Goal: Find specific page/section: Find specific page/section

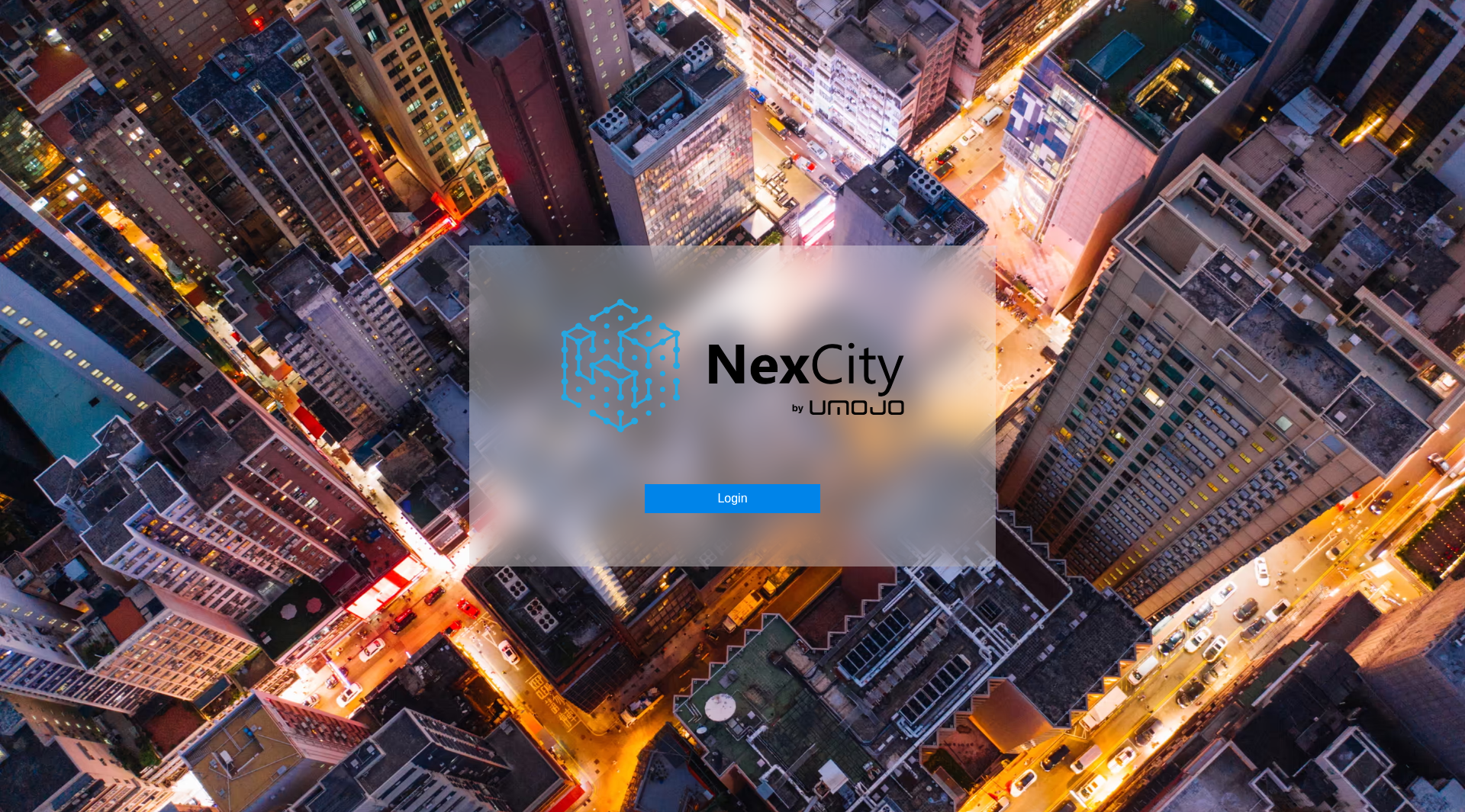
click at [732, 491] on button "Login" at bounding box center [732, 498] width 174 height 29
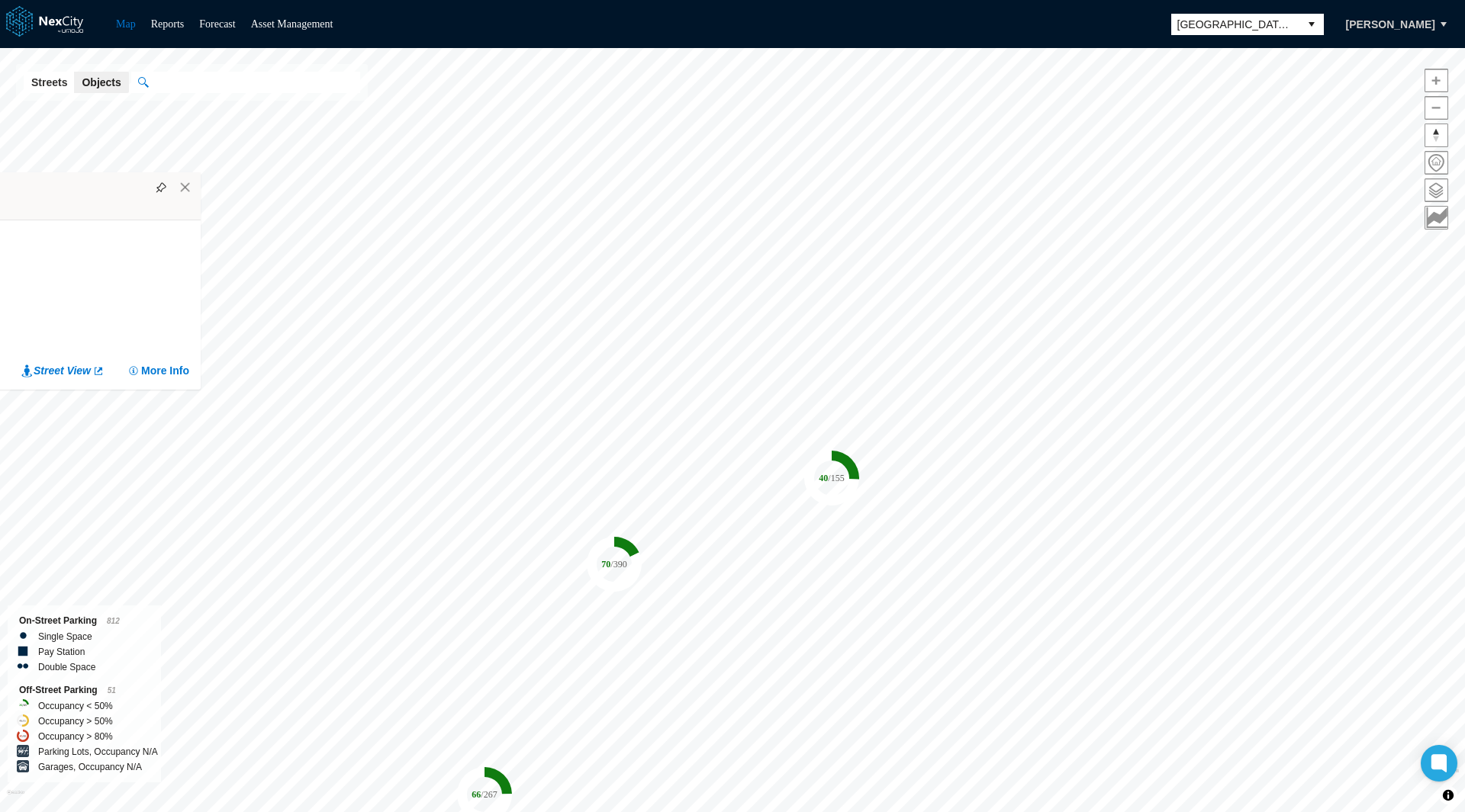
drag, startPoint x: 628, startPoint y: 211, endPoint x: 0, endPoint y: 173, distance: 629.1
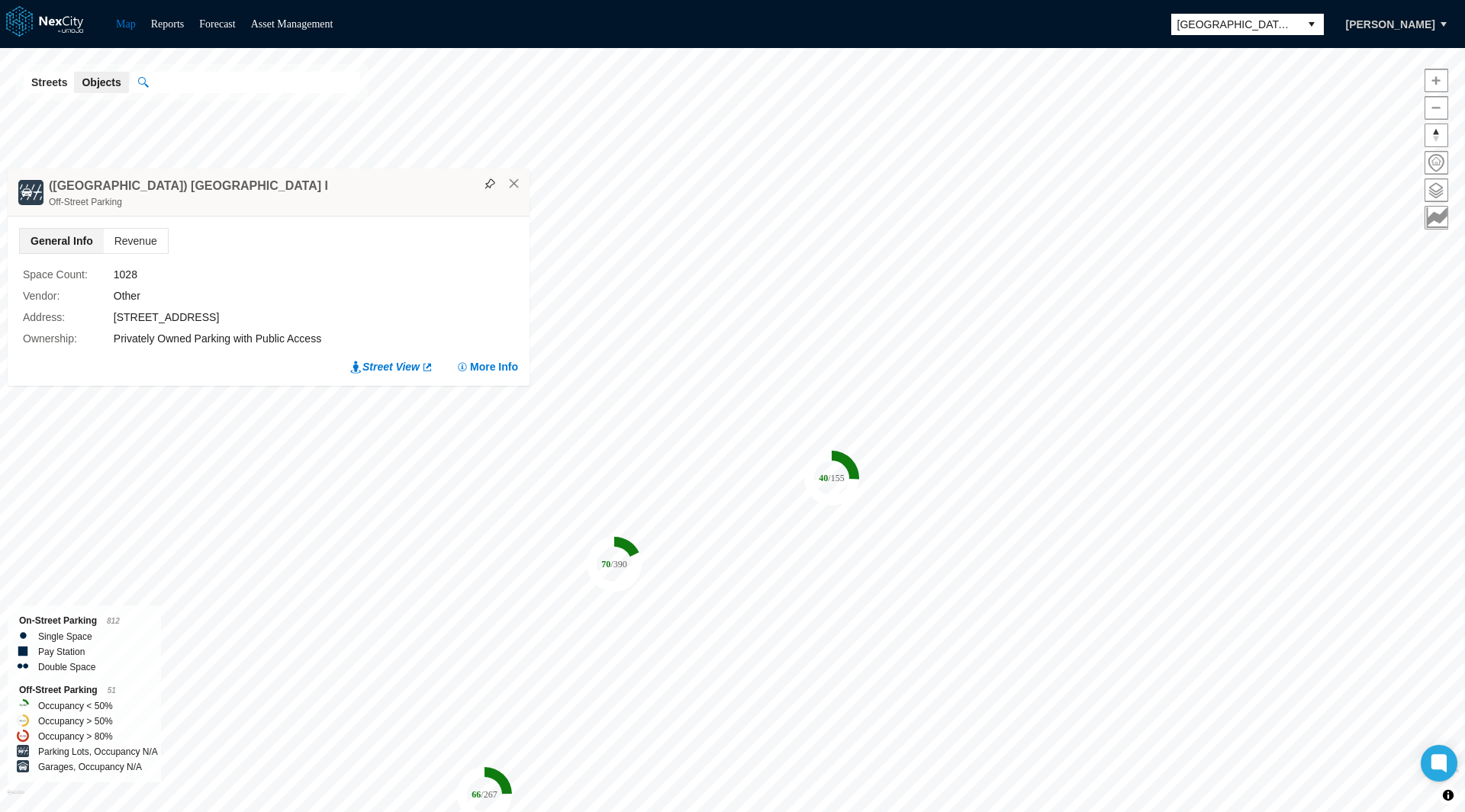
drag, startPoint x: 226, startPoint y: 201, endPoint x: 0, endPoint y: 194, distance: 226.1
click at [49, 194] on div "Off-Street Parking" at bounding box center [285, 201] width 473 height 15
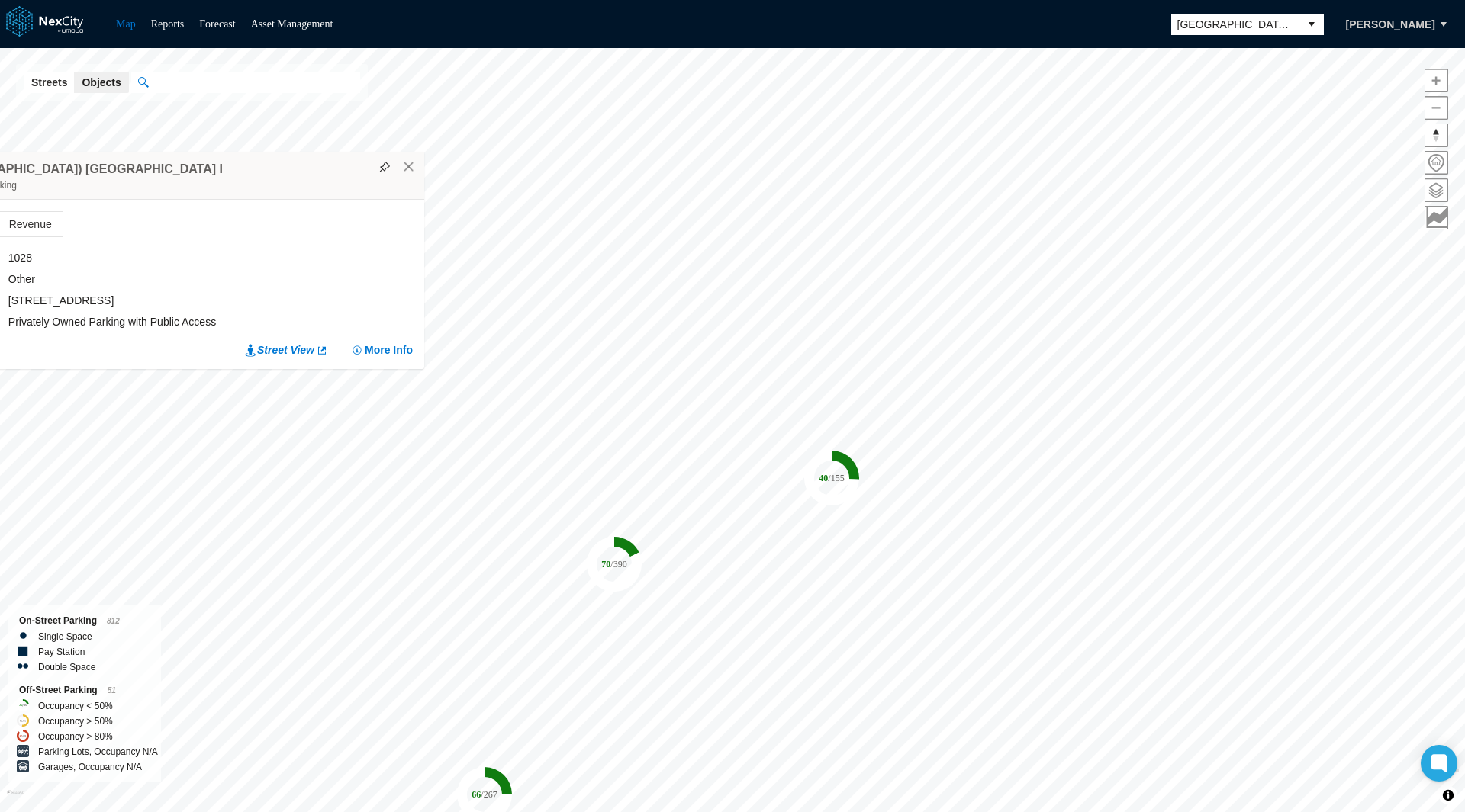
drag, startPoint x: 197, startPoint y: 193, endPoint x: 0, endPoint y: 194, distance: 197.0
click at [0, 194] on div "(City View Plaza Garage) Park Center Plaza I Off-Street Parking" at bounding box center [162, 175] width 522 height 49
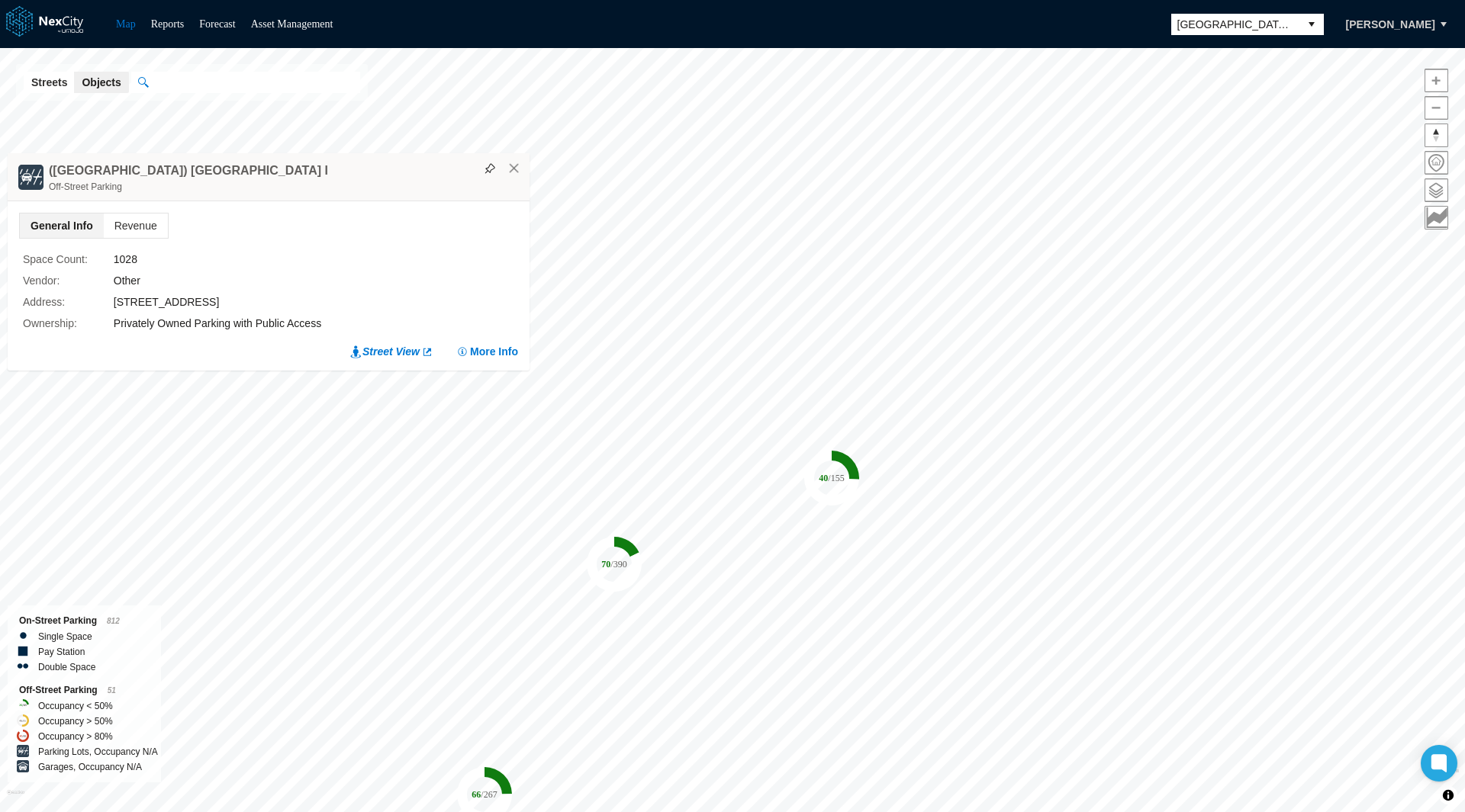
click at [427, 208] on div "General Info Revenue Space Count : 1028 Vendor : Other Address : 115 South Mark…" at bounding box center [268, 285] width 522 height 169
click at [514, 169] on button "×" at bounding box center [514, 168] width 14 height 14
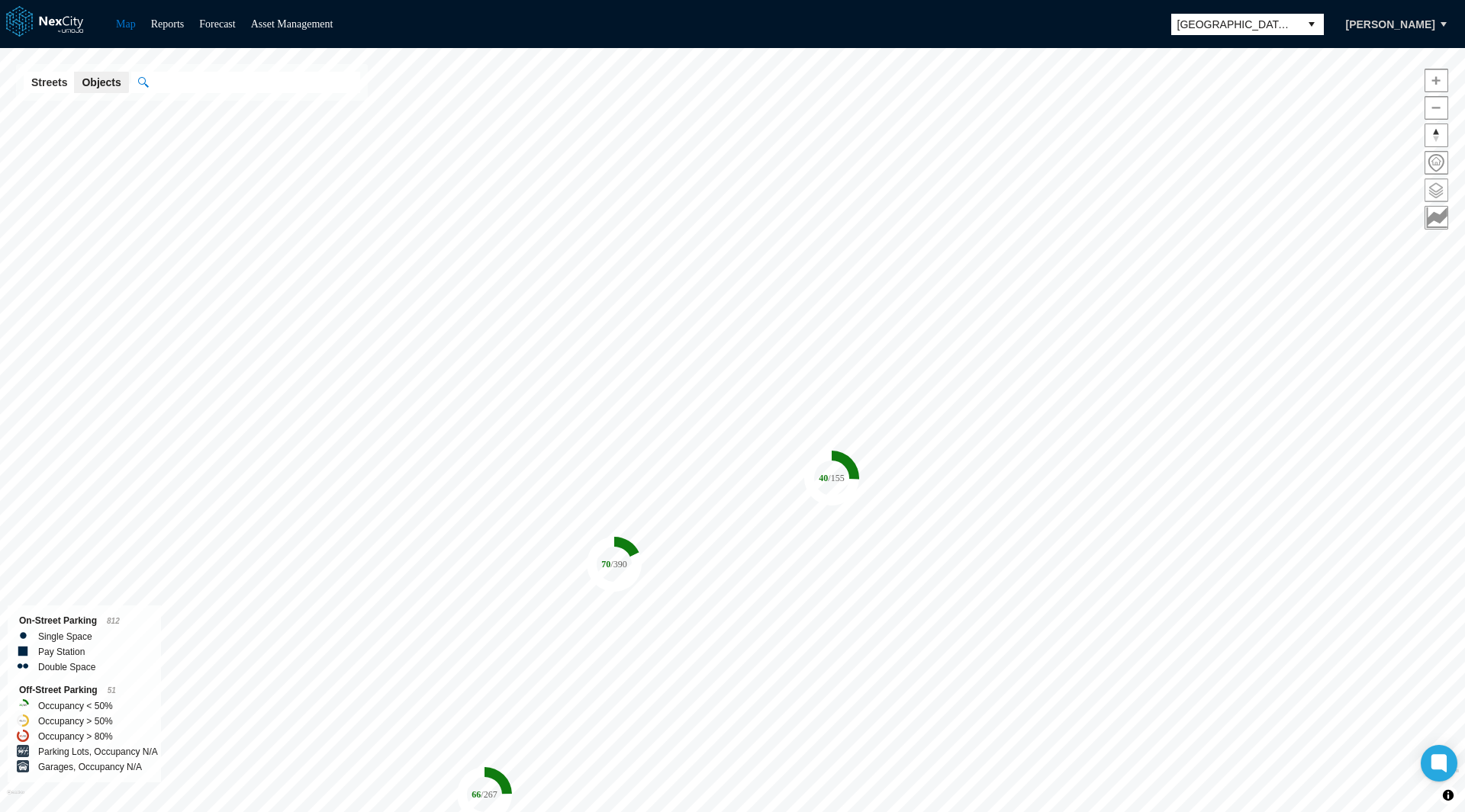
click at [1434, 185] on span at bounding box center [1436, 190] width 22 height 22
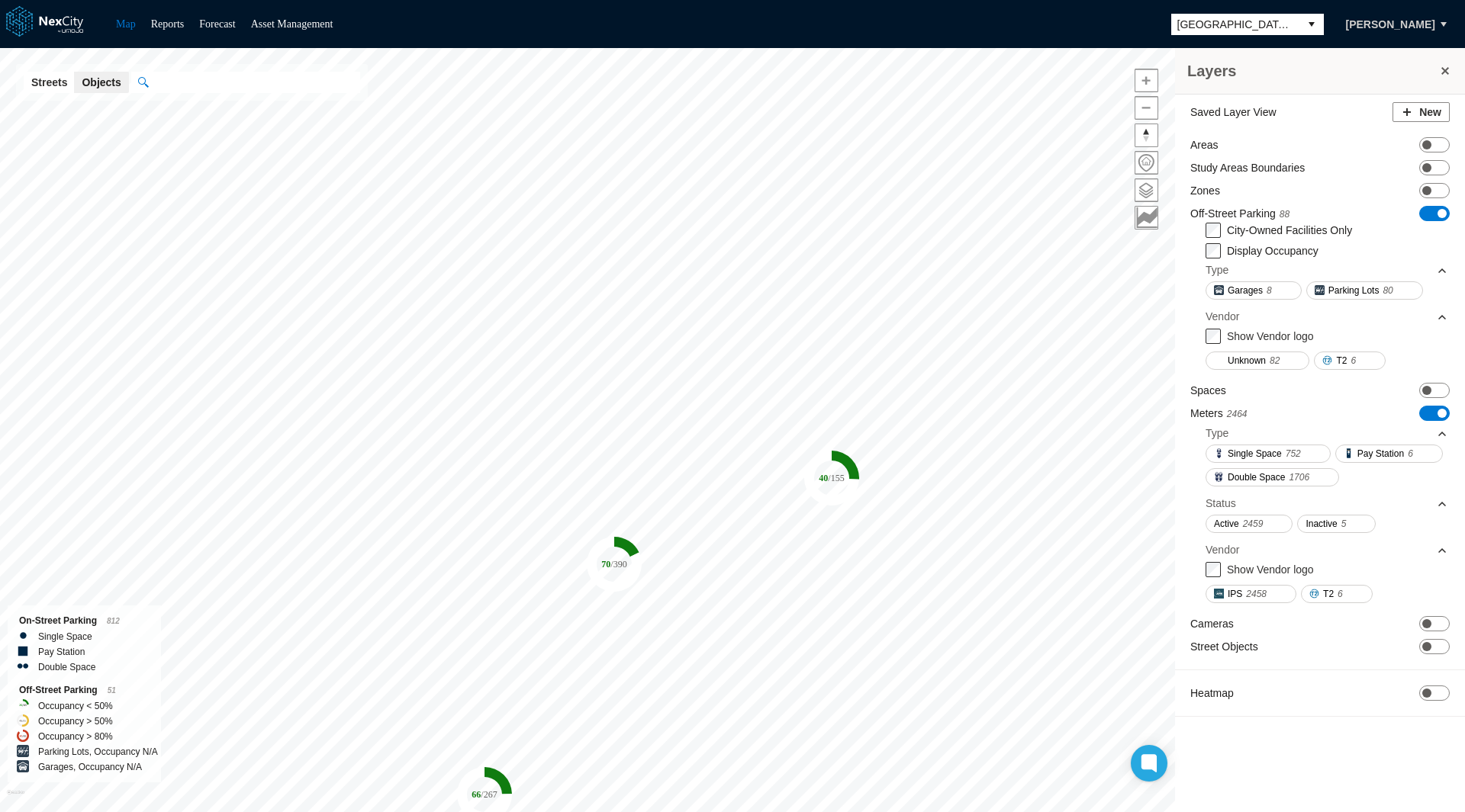
click at [1428, 212] on span "ON OFF" at bounding box center [1434, 213] width 31 height 15
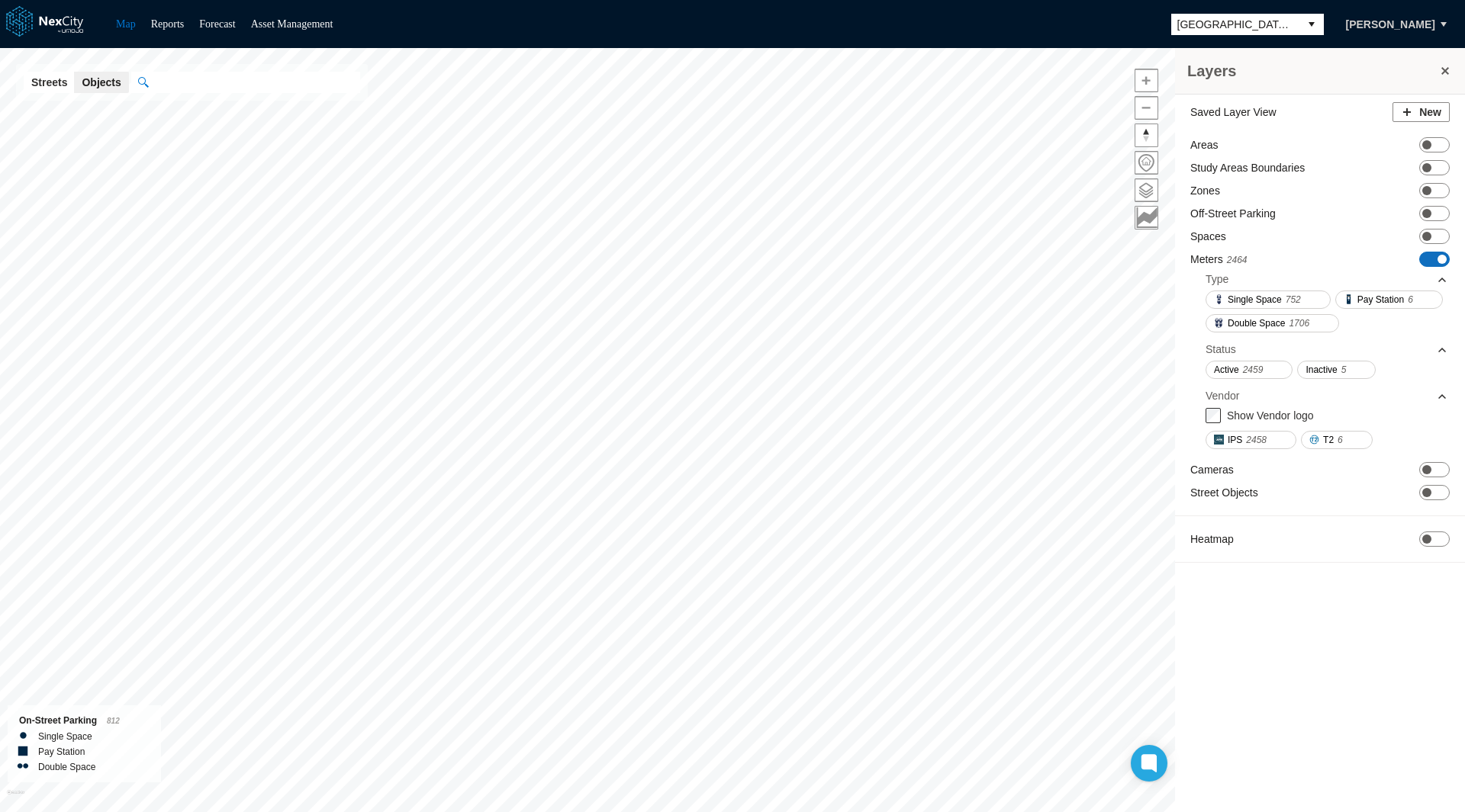
click at [1435, 257] on span "ON OFF" at bounding box center [1434, 258] width 31 height 15
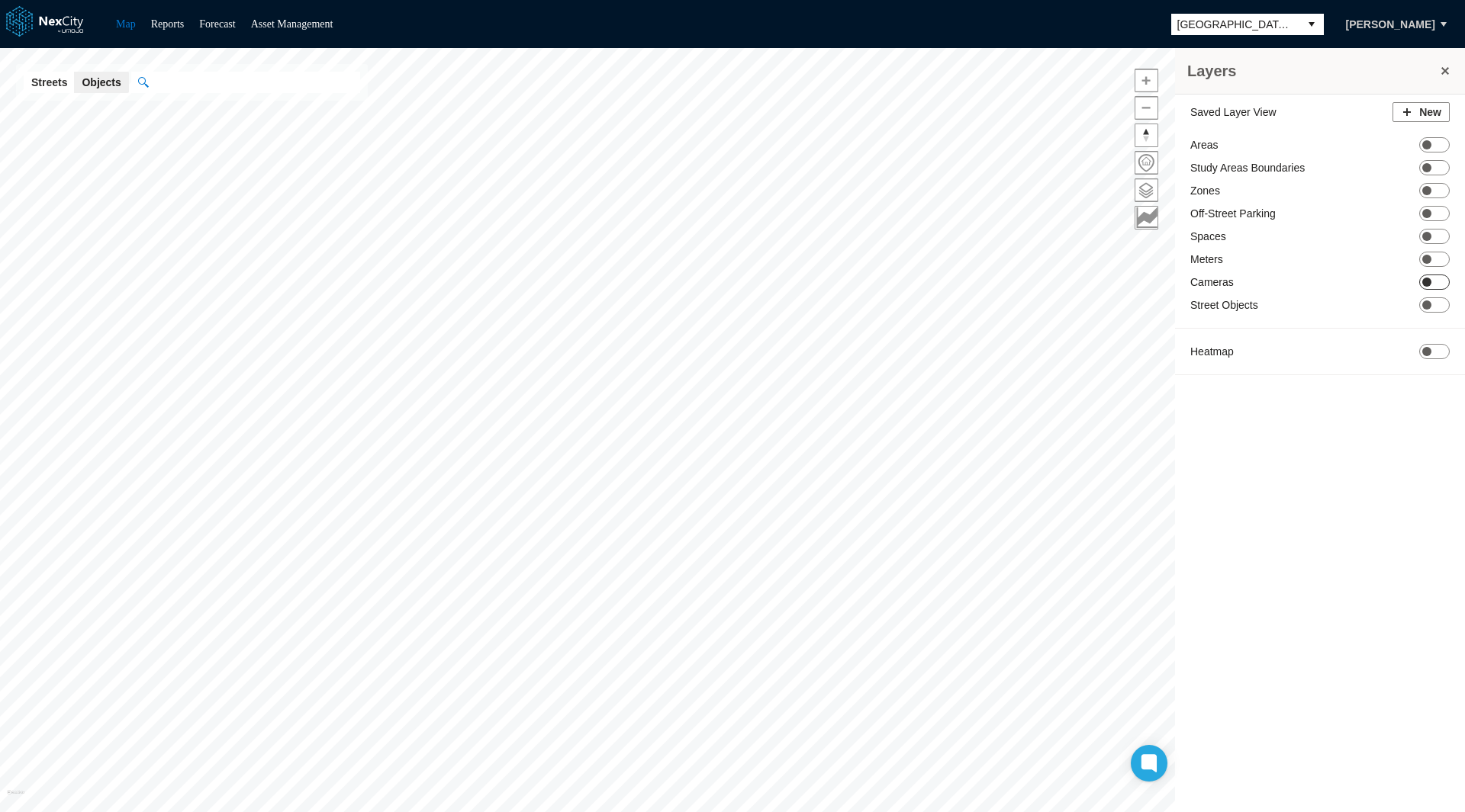
click at [1434, 276] on span "ON OFF" at bounding box center [1434, 281] width 31 height 15
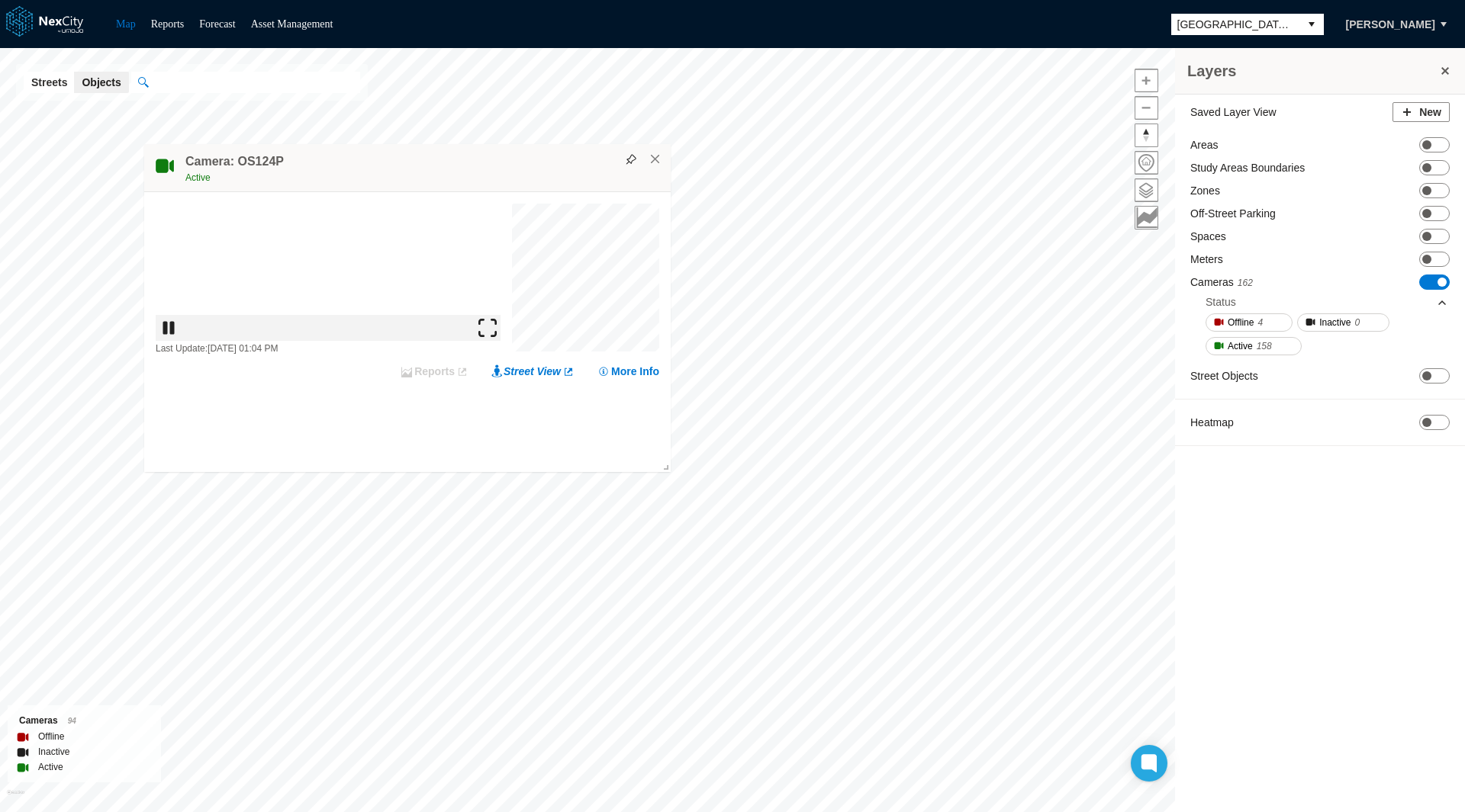
drag, startPoint x: 632, startPoint y: 161, endPoint x: 405, endPoint y: 165, distance: 227.0
click at [405, 170] on div "Active" at bounding box center [424, 177] width 477 height 15
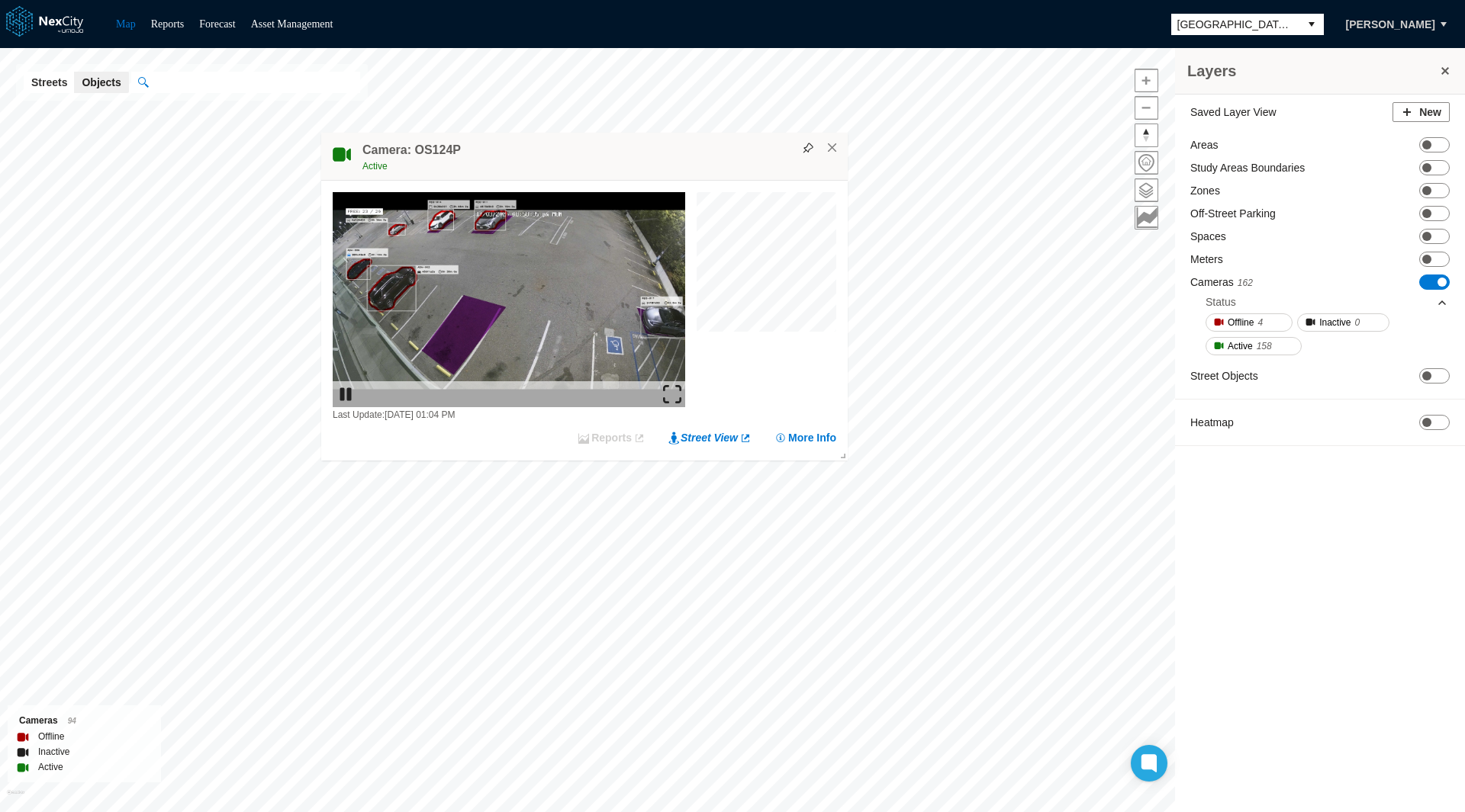
drag, startPoint x: 682, startPoint y: 143, endPoint x: 445, endPoint y: 177, distance: 239.4
click at [445, 177] on div "Camera: OS124P Active" at bounding box center [583, 156] width 526 height 49
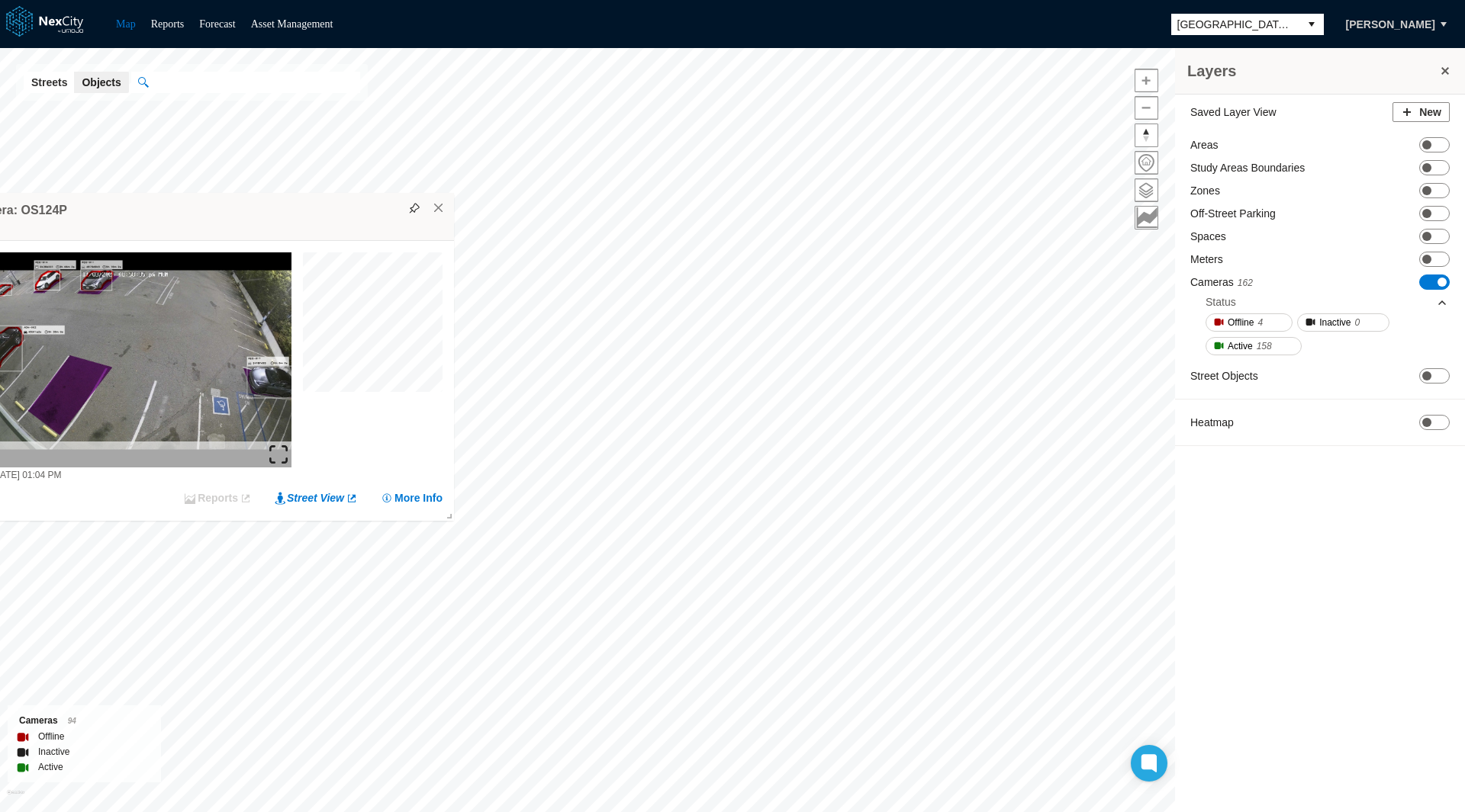
drag, startPoint x: 563, startPoint y: 167, endPoint x: 169, endPoint y: 228, distance: 398.7
click at [169, 228] on div "Active" at bounding box center [207, 226] width 477 height 15
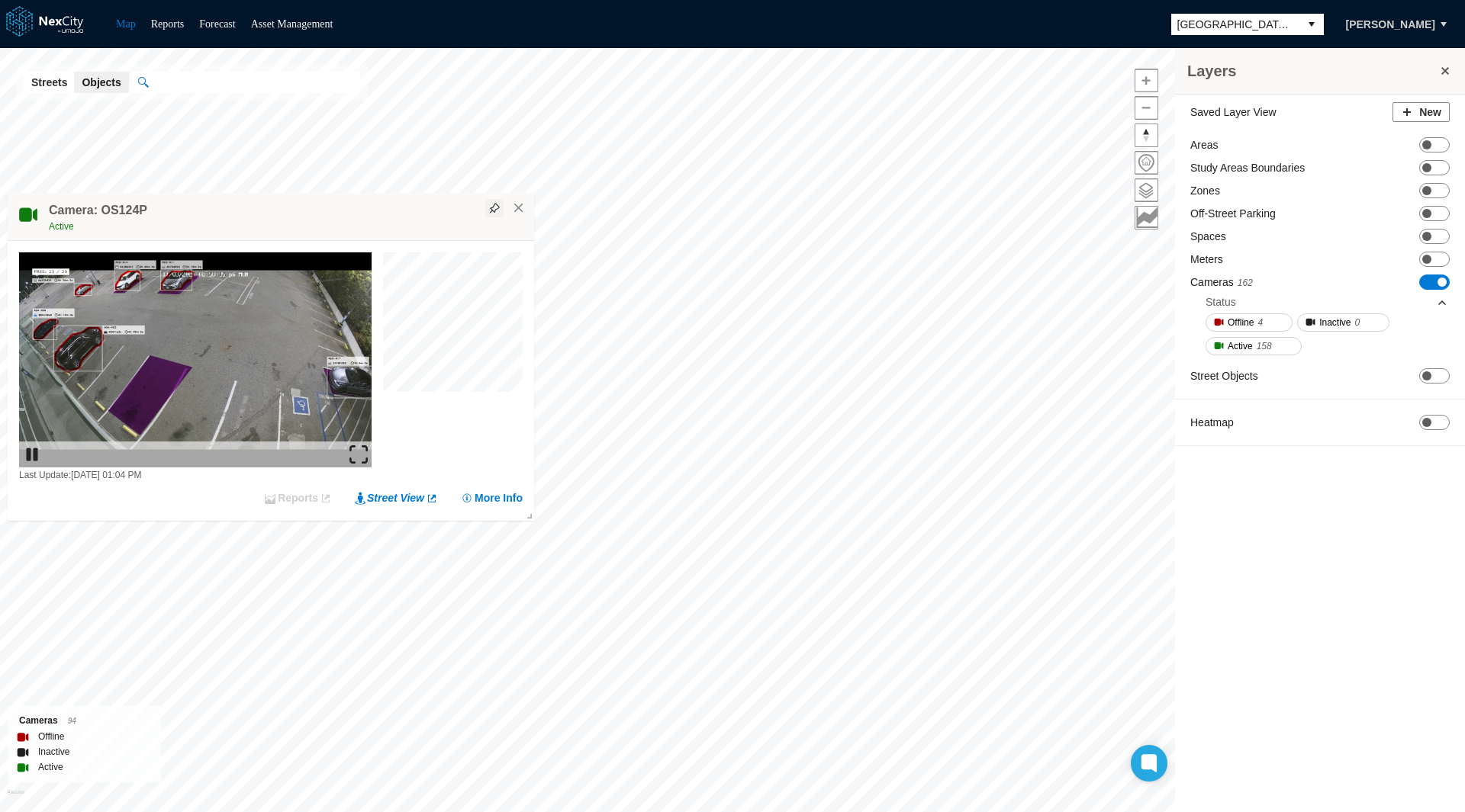
click at [495, 214] on button at bounding box center [494, 208] width 18 height 18
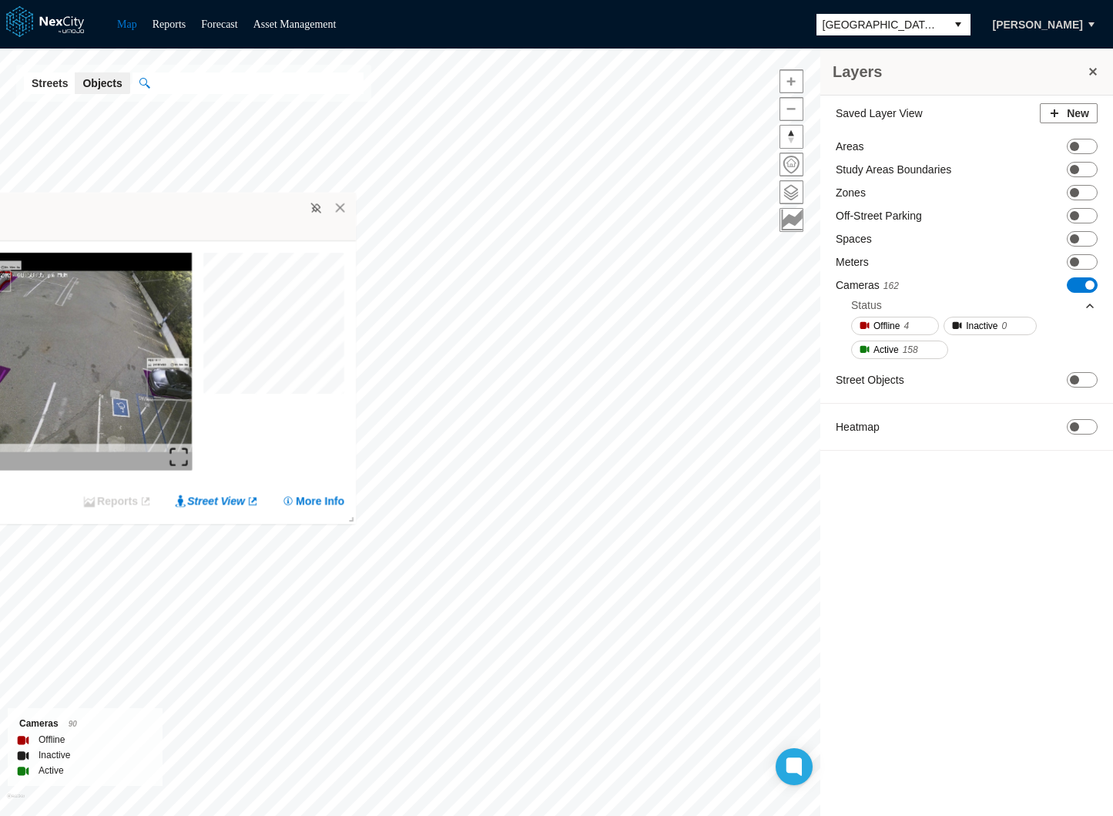
drag, startPoint x: 255, startPoint y: 227, endPoint x: 111, endPoint y: 408, distance: 231.3
click at [111, 234] on div "Active" at bounding box center [107, 226] width 482 height 15
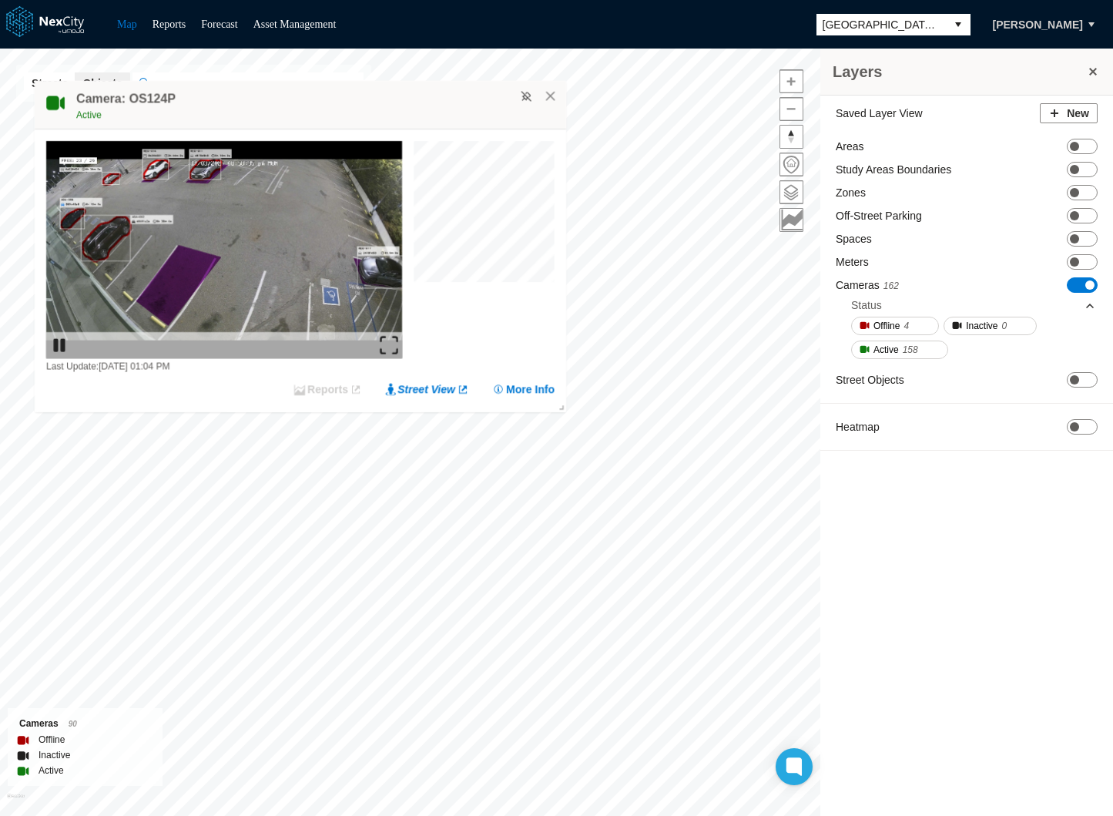
drag, startPoint x: 511, startPoint y: 171, endPoint x: 384, endPoint y: 107, distance: 141.6
click at [384, 107] on div "Active" at bounding box center [317, 114] width 482 height 15
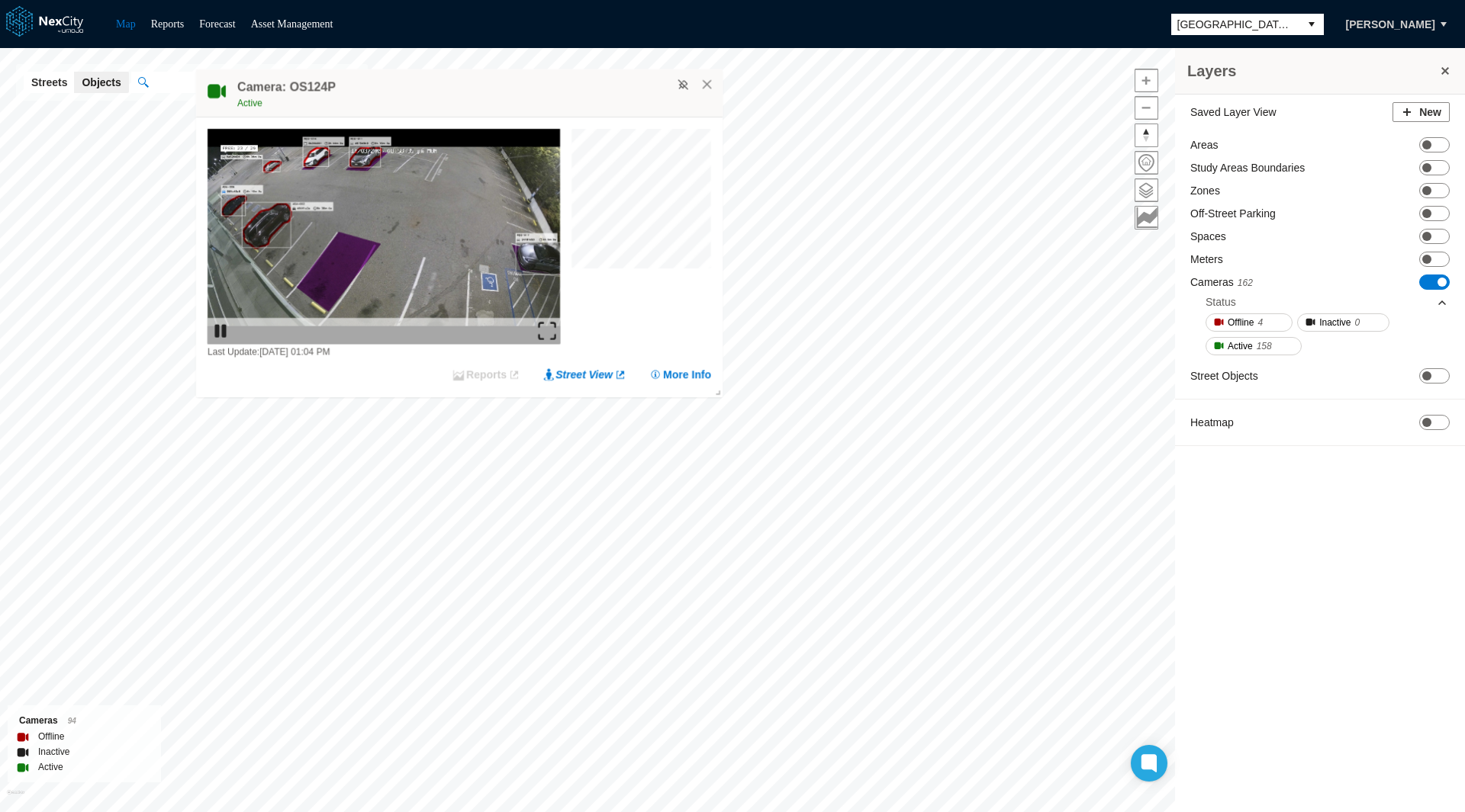
drag, startPoint x: 602, startPoint y: 98, endPoint x: 422, endPoint y: 111, distance: 180.5
click at [422, 111] on div "Active" at bounding box center [476, 102] width 477 height 15
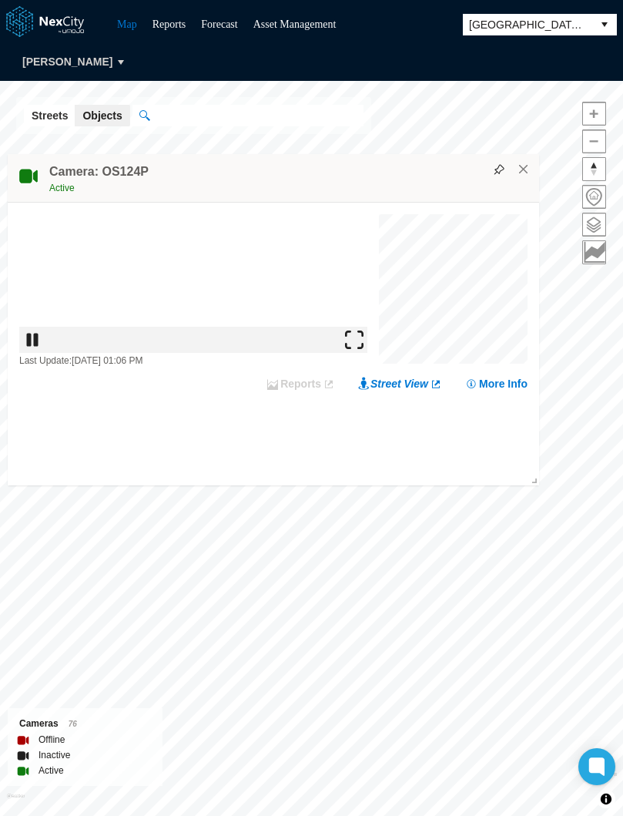
drag, startPoint x: 286, startPoint y: 189, endPoint x: -5, endPoint y: 417, distance: 369.8
click at [0, 417] on html "Map Reports Forecast Asset Management [GEOGRAPHIC_DATA][PERSON_NAME] [PERSON_NA…" at bounding box center [311, 408] width 623 height 816
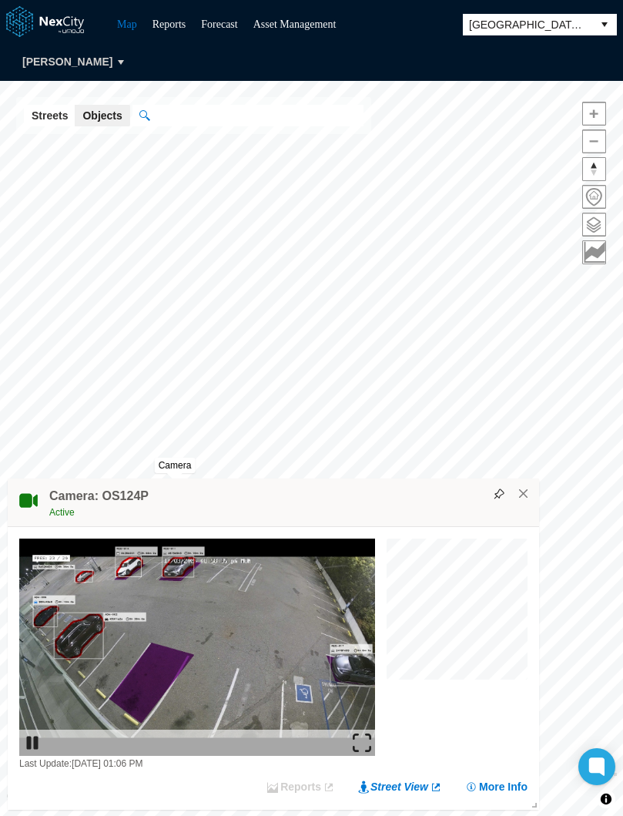
drag, startPoint x: 193, startPoint y: 501, endPoint x: 46, endPoint y: 636, distance: 198.9
click at [46, 527] on div "Camera: OS124P Active" at bounding box center [273, 502] width 531 height 49
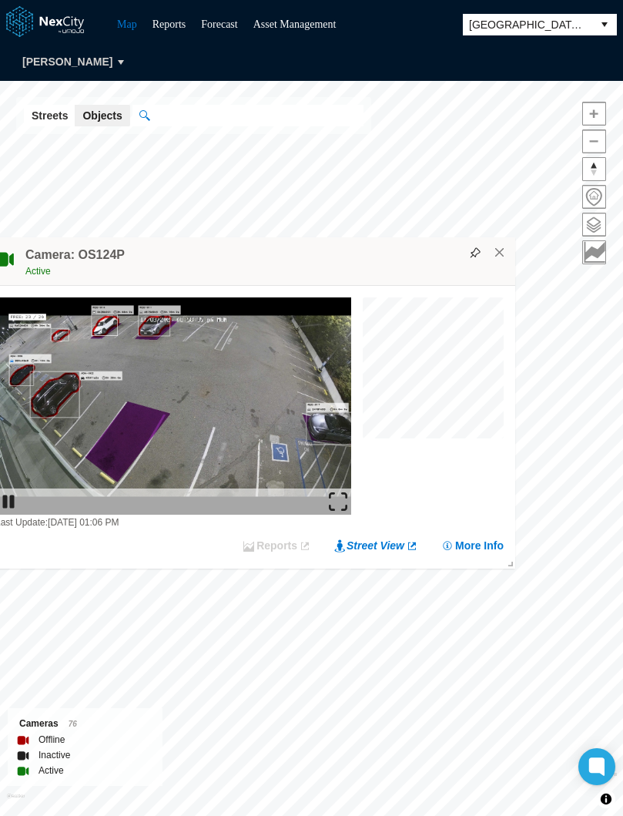
drag, startPoint x: 275, startPoint y: 494, endPoint x: 246, endPoint y: 164, distance: 330.9
click at [246, 237] on div "Camera: OS124P Active" at bounding box center [249, 261] width 531 height 49
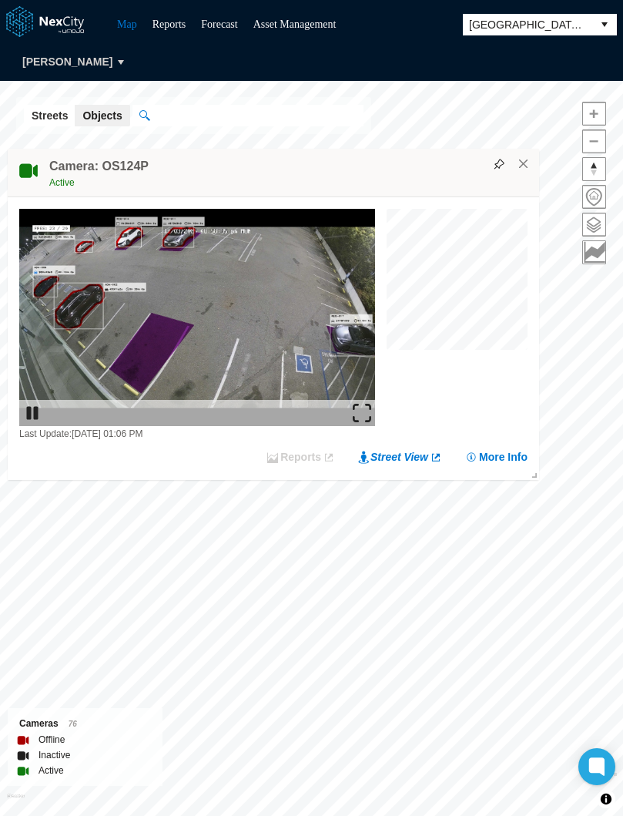
drag, startPoint x: 248, startPoint y: 173, endPoint x: 300, endPoint y: 127, distance: 68.8
click at [300, 149] on div "Camera: OS124P Active" at bounding box center [273, 173] width 531 height 49
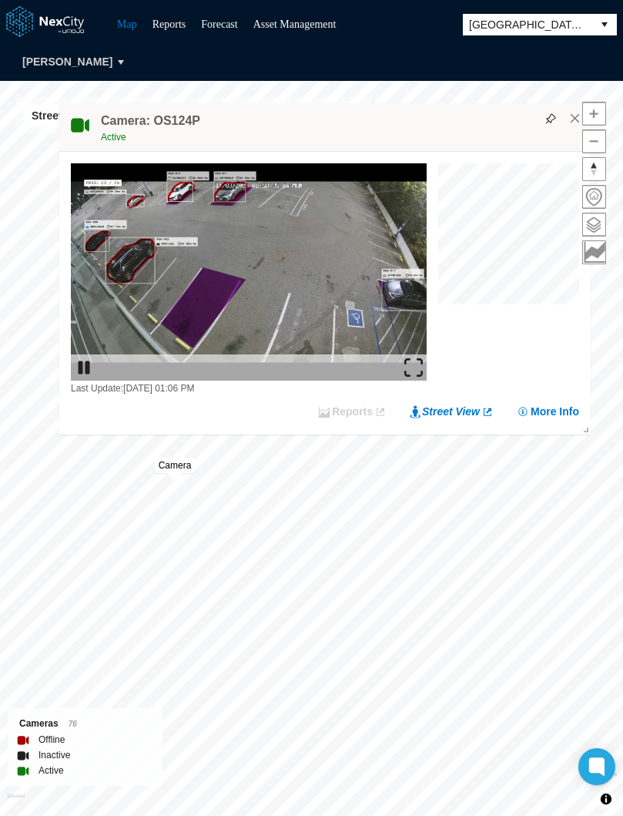
drag, startPoint x: 303, startPoint y: 129, endPoint x: 508, endPoint y: 114, distance: 206.2
click at [508, 129] on div "Active" at bounding box center [342, 136] width 482 height 15
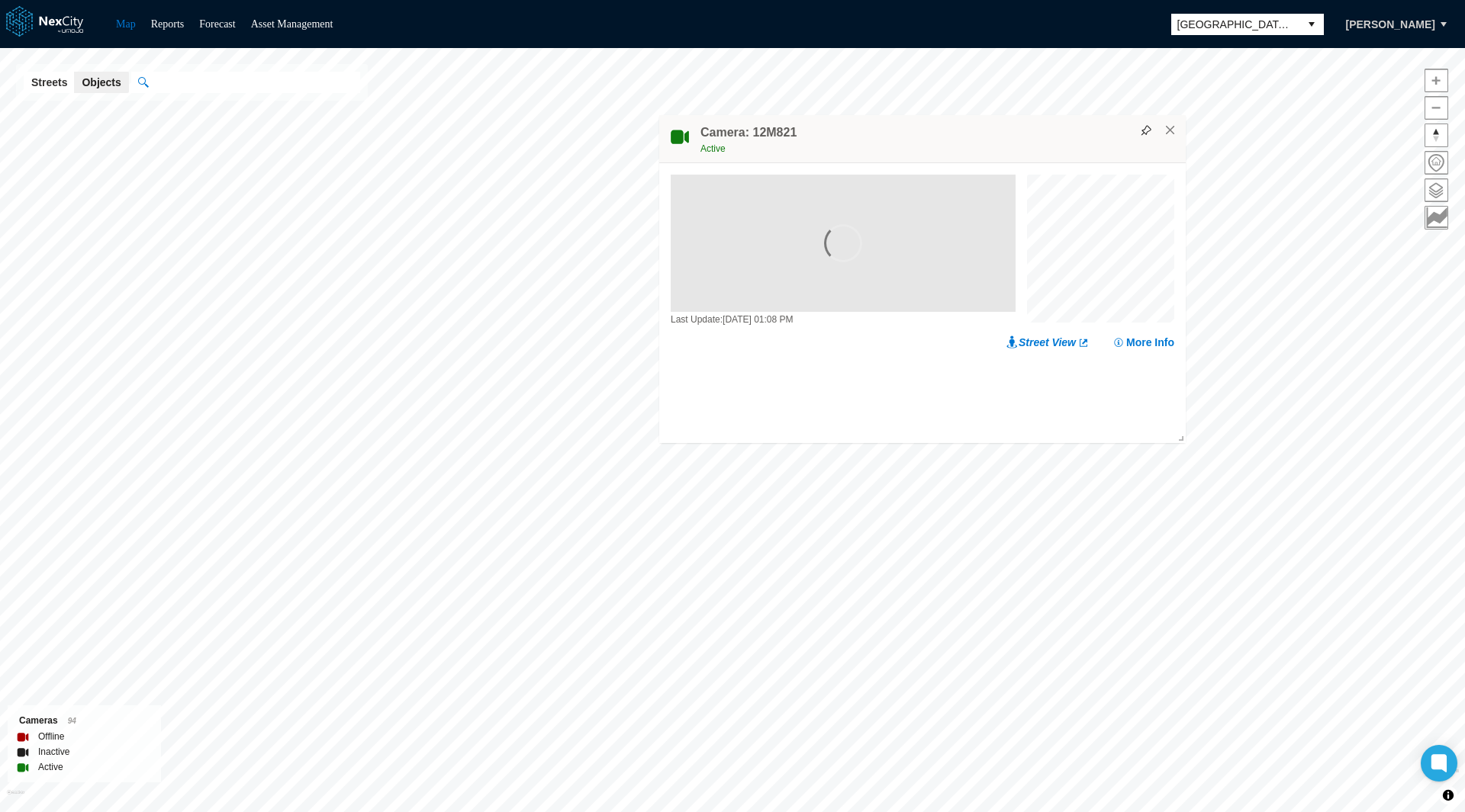
click at [759, 134] on h4 "Camera: 12M821" at bounding box center [748, 133] width 96 height 17
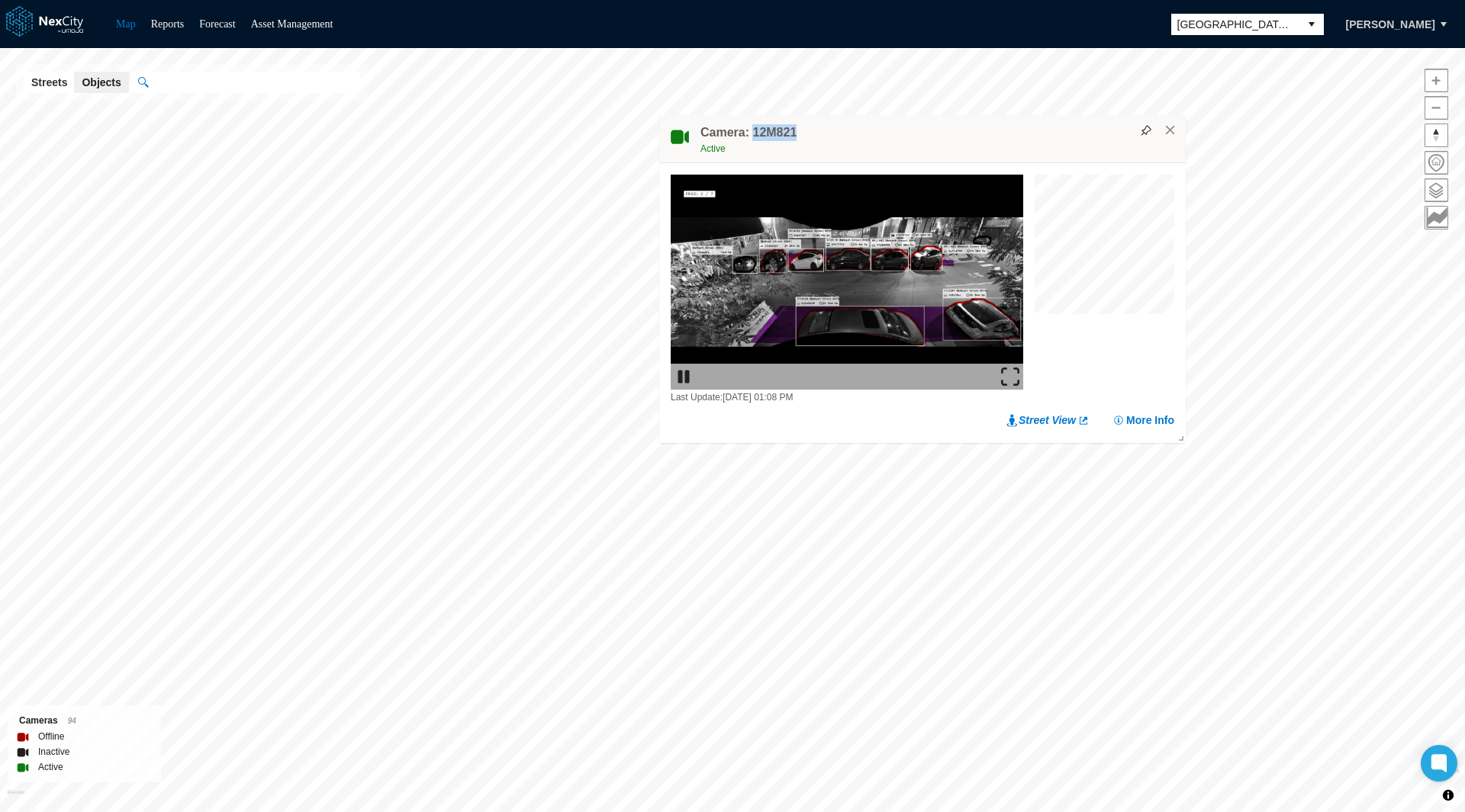
copy h4 "12M821"
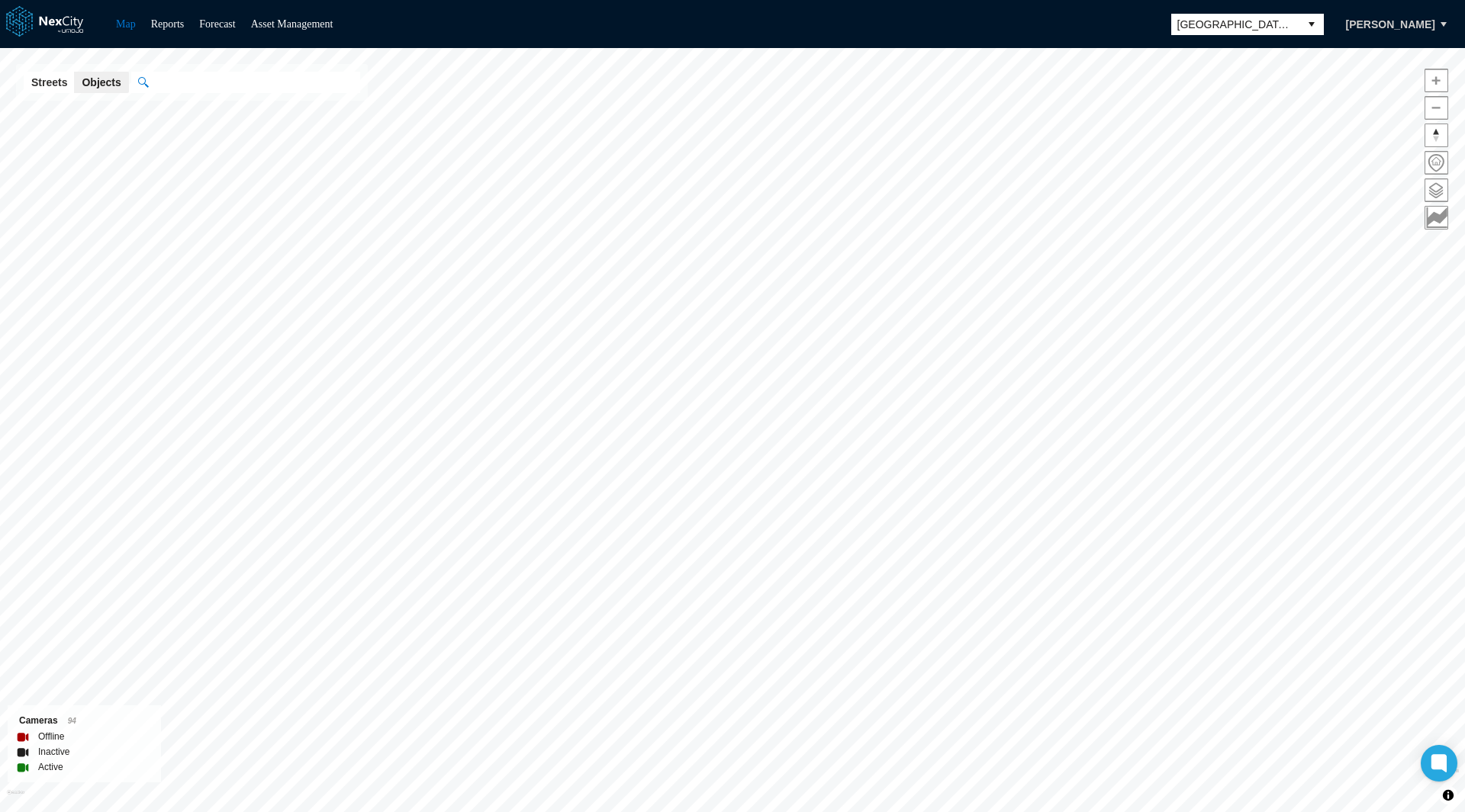
click at [238, 76] on input "text" at bounding box center [254, 82] width 212 height 22
paste input "******"
click at [228, 106] on b "12M821" at bounding box center [231, 112] width 39 height 12
type input "******"
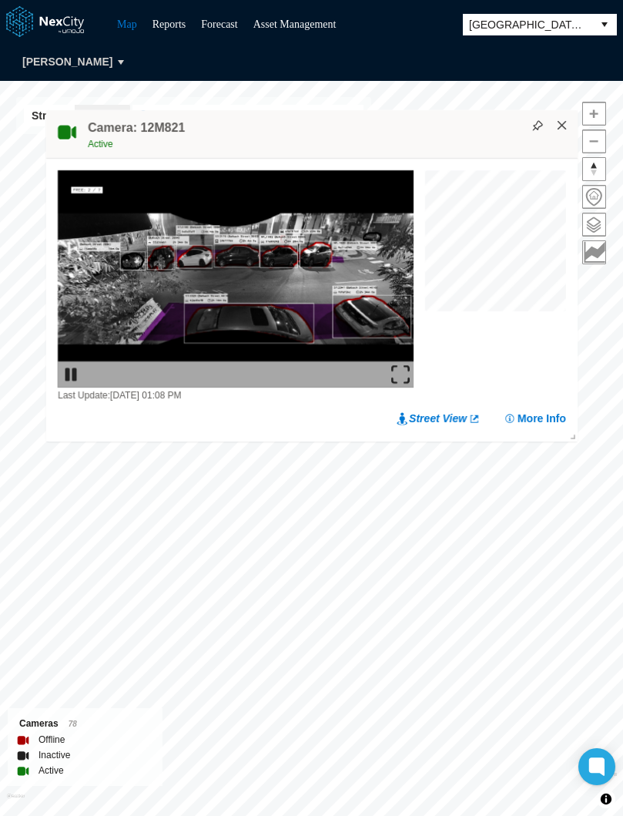
click at [564, 123] on button "×" at bounding box center [562, 126] width 14 height 14
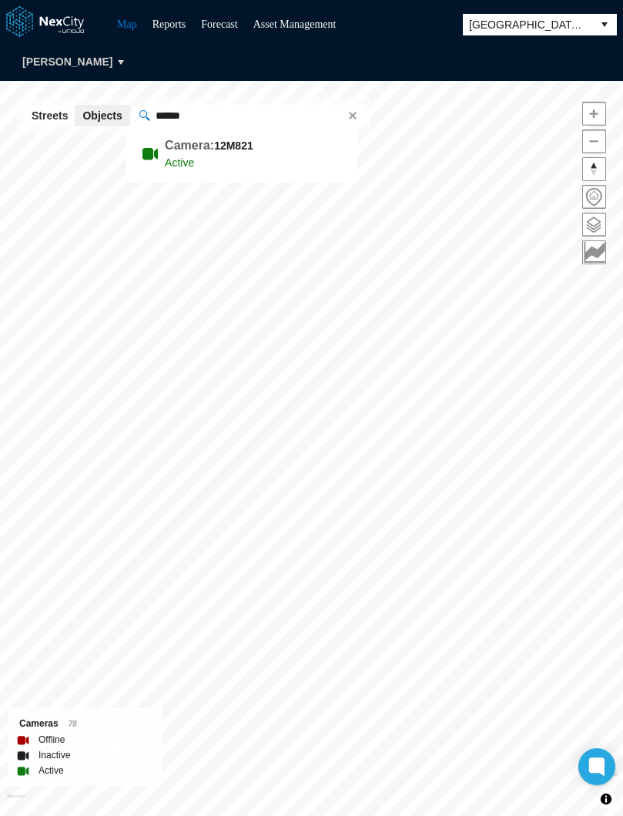
click at [214, 110] on input "******" at bounding box center [245, 116] width 193 height 22
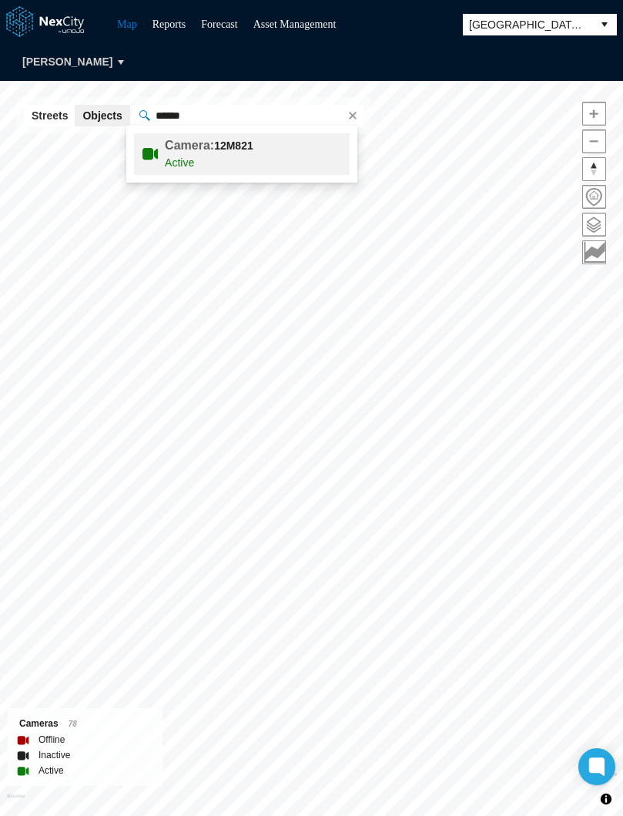
click at [201, 156] on div "Active" at bounding box center [276, 162] width 223 height 17
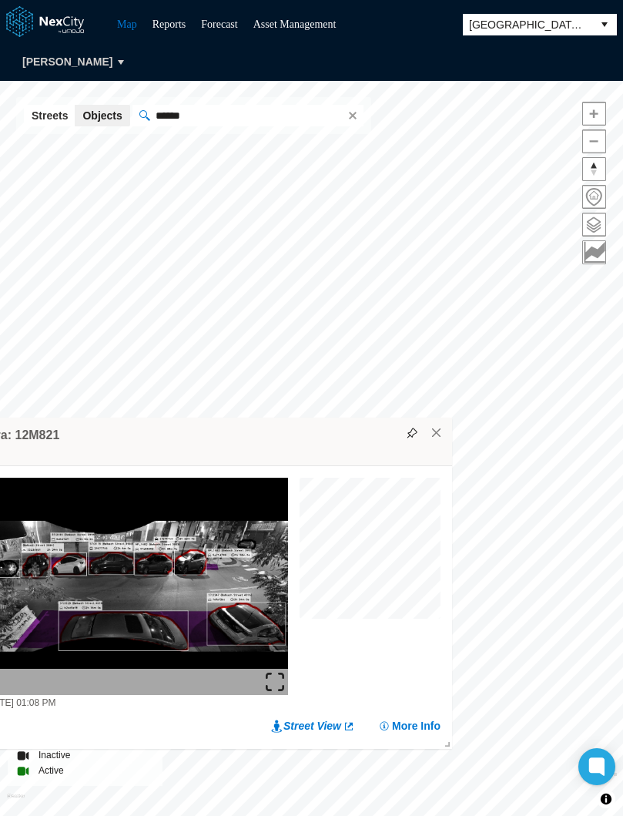
drag, startPoint x: 330, startPoint y: 140, endPoint x: 205, endPoint y: 440, distance: 324.8
click at [205, 440] on div "Camera: 12M821 Active" at bounding box center [186, 441] width 531 height 49
